Goal: Navigation & Orientation: Find specific page/section

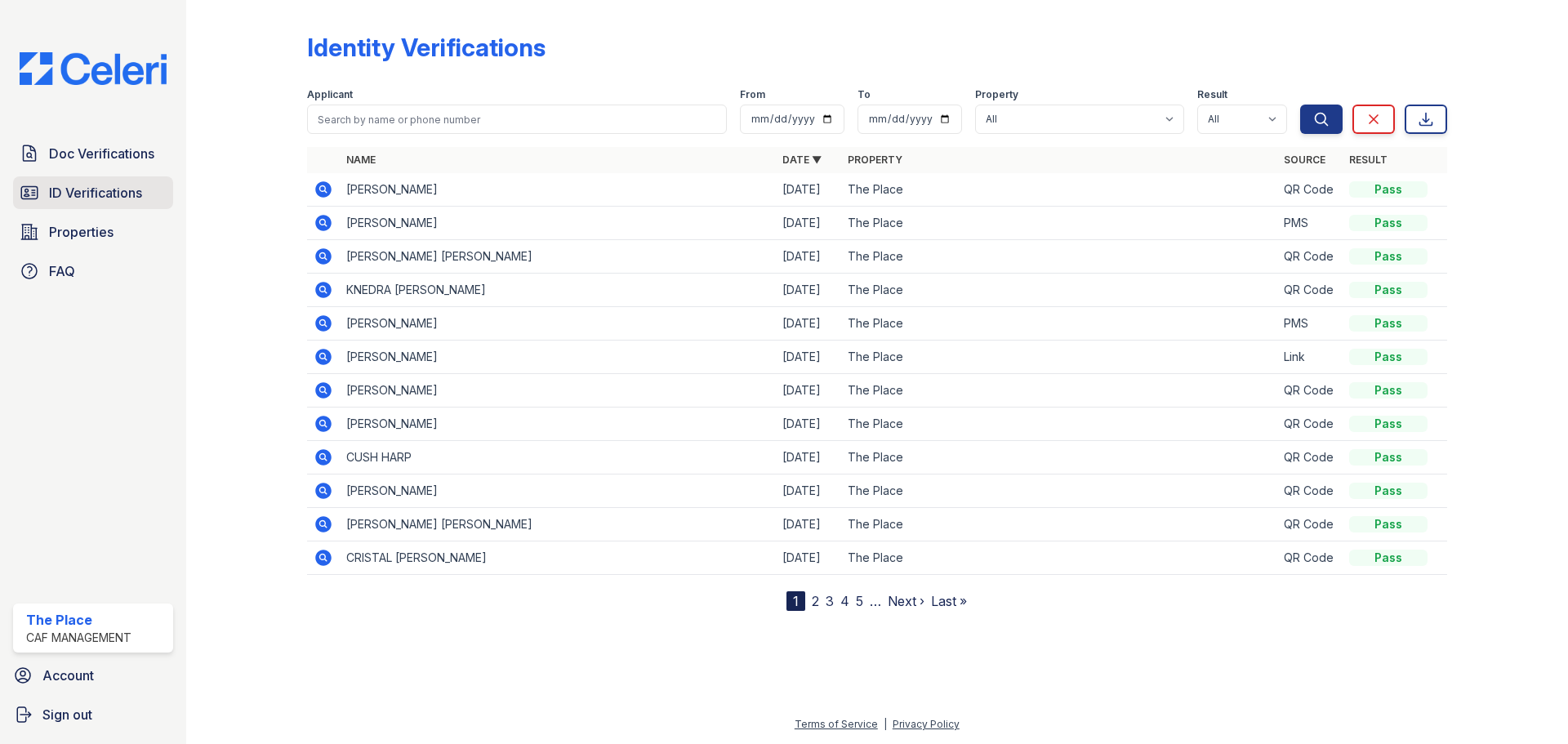
click at [60, 183] on span "ID Verifications" at bounding box center [95, 193] width 93 height 20
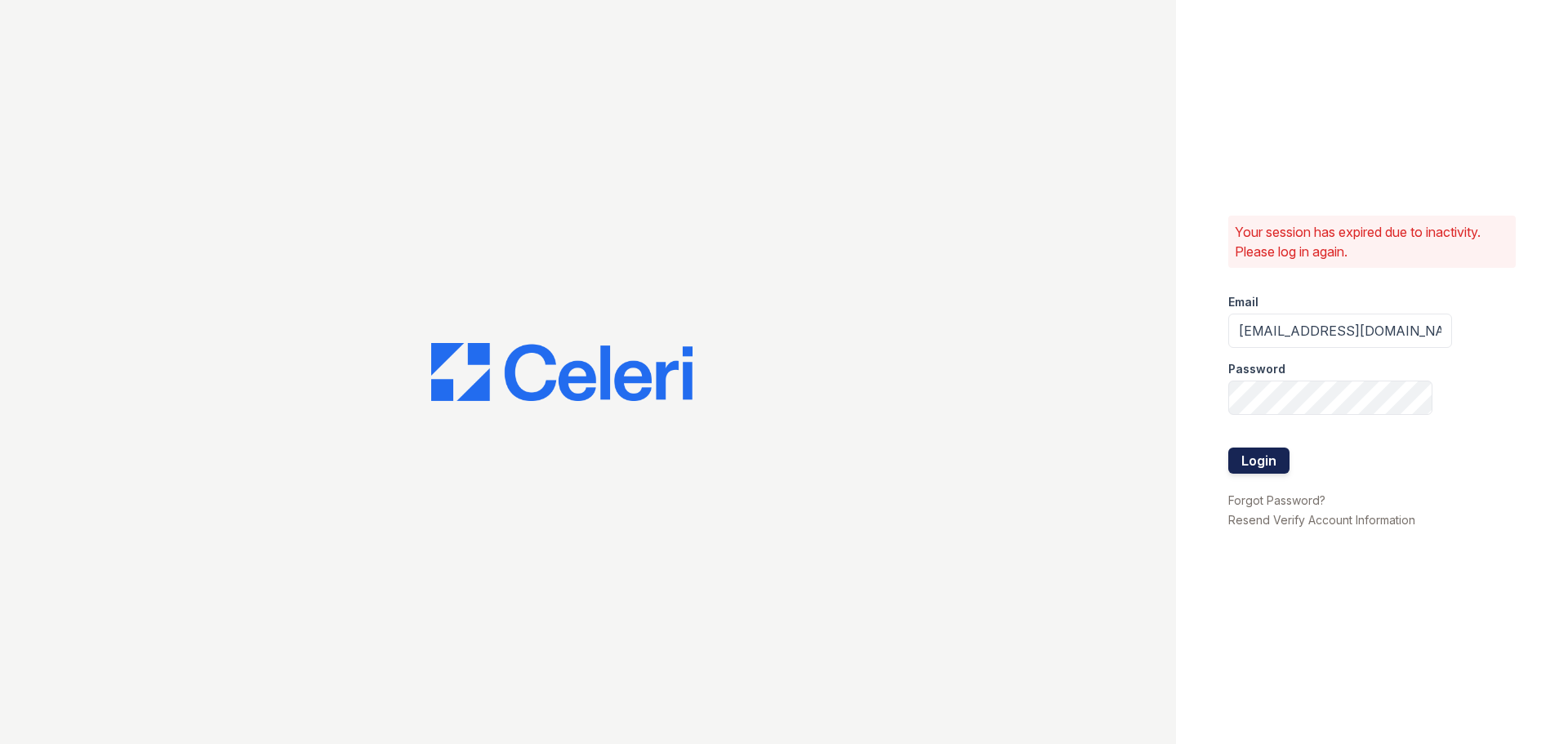
click at [1276, 461] on button "Login" at bounding box center [1258, 460] width 61 height 27
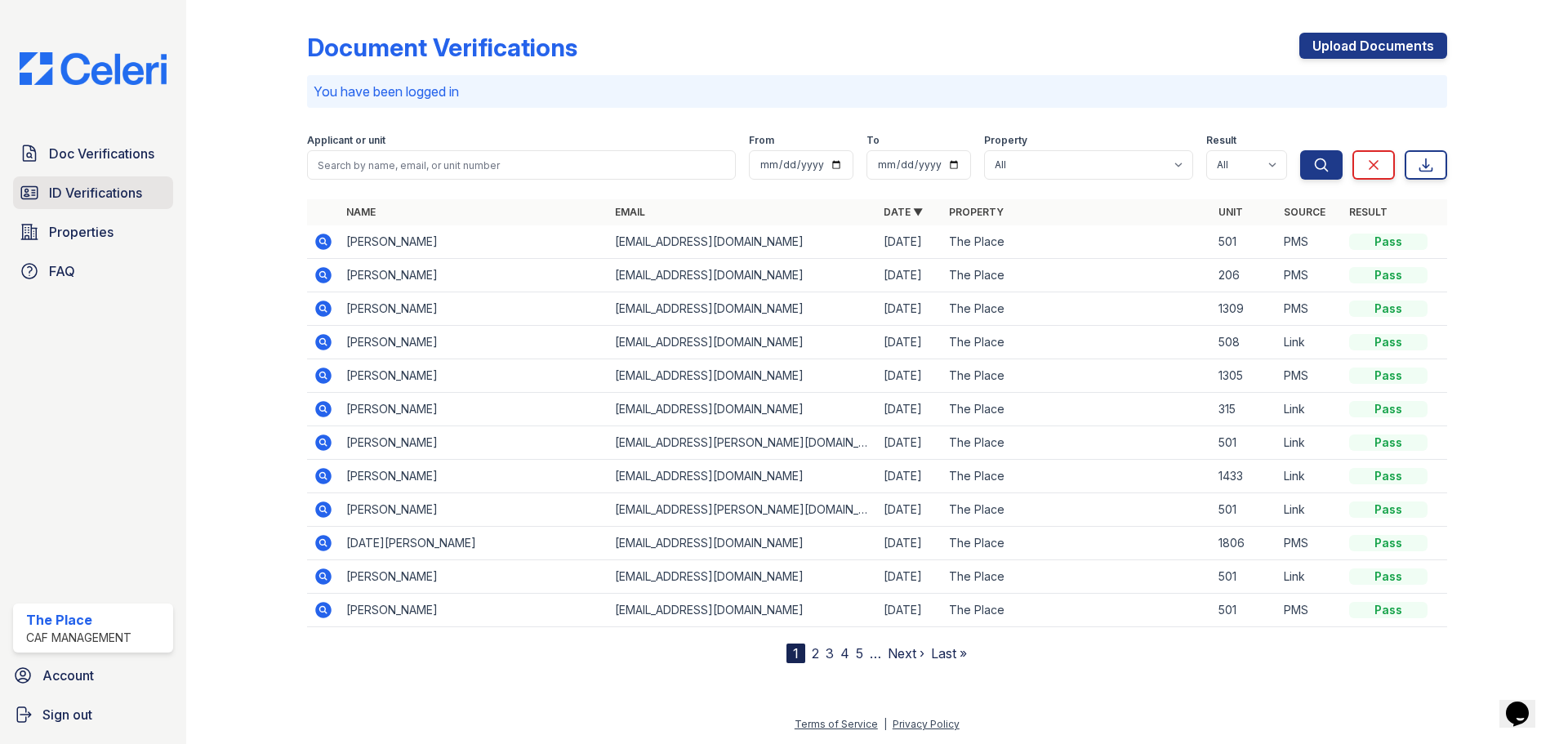
click at [53, 193] on span "ID Verifications" at bounding box center [95, 193] width 93 height 20
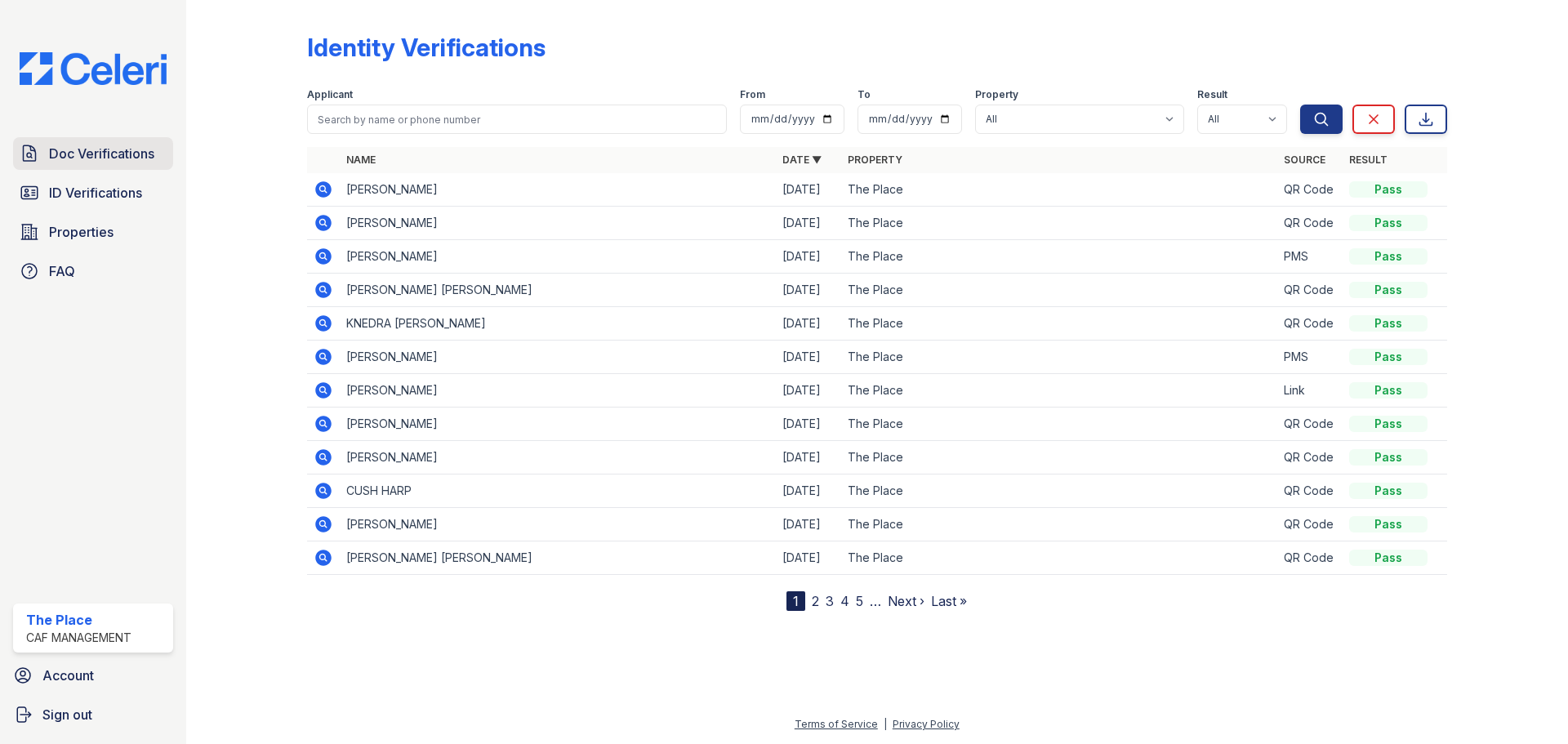
click at [118, 161] on span "Doc Verifications" at bounding box center [101, 153] width 105 height 20
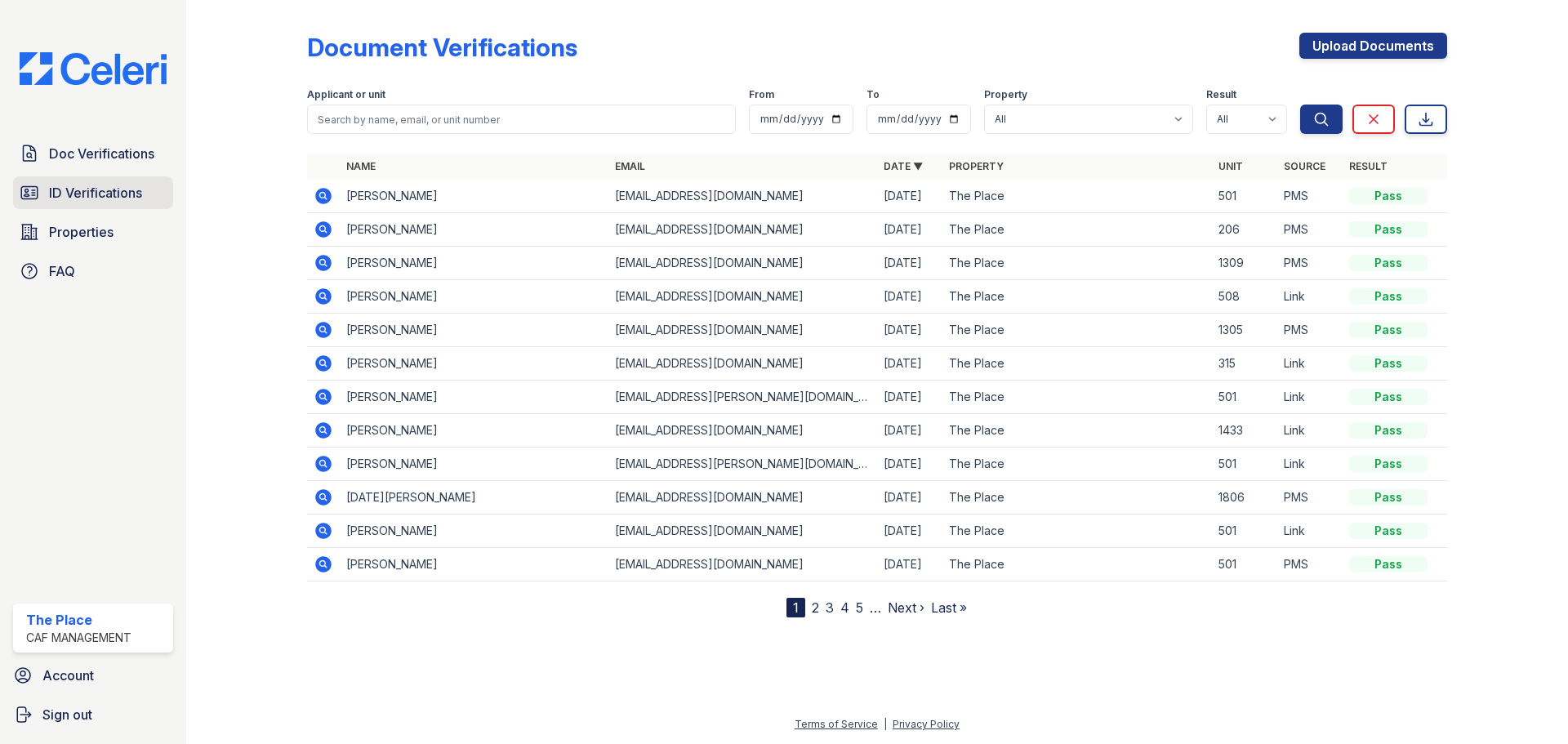
click at [96, 181] on link "ID Verifications" at bounding box center [92, 192] width 160 height 32
